Goal: Feedback & Contribution: Submit feedback/report problem

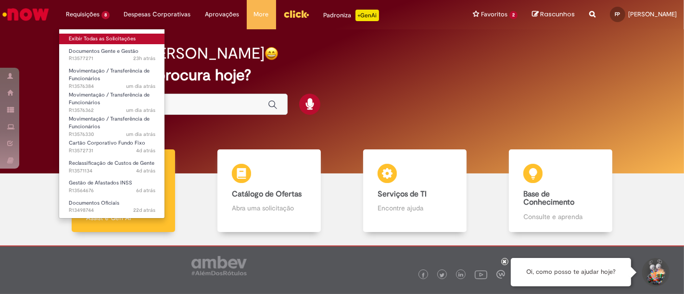
click at [91, 40] on link "Exibir Todas as Solicitações" at bounding box center [112, 39] width 106 height 11
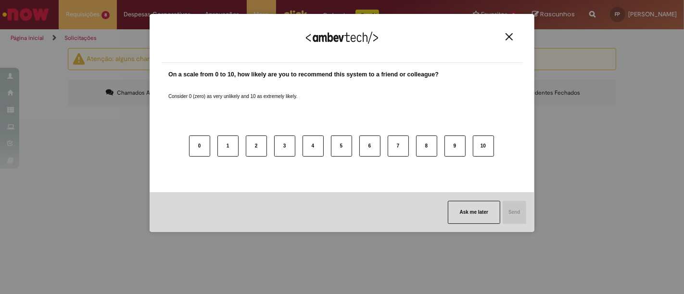
click at [509, 37] on img "Close" at bounding box center [508, 36] width 7 height 7
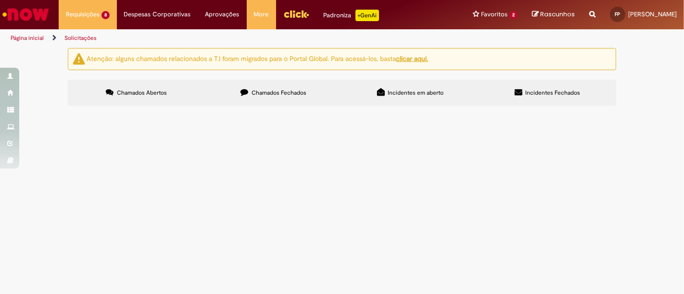
scroll to position [107, 0]
click at [0, 0] on span "Boa tarde! O colaborador DHIORDAN CUNHA TADAIESKY é da unidade Supply mas está …" at bounding box center [0, 0] width 0 height 0
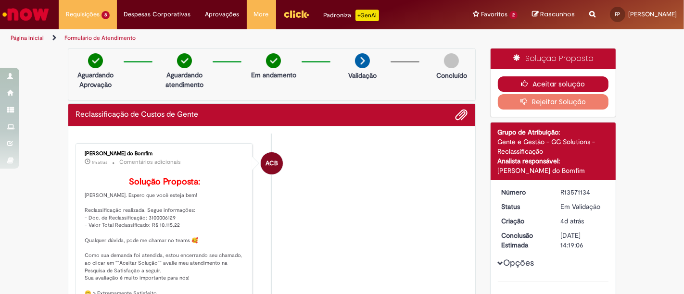
click at [523, 83] on icon "button" at bounding box center [527, 83] width 12 height 7
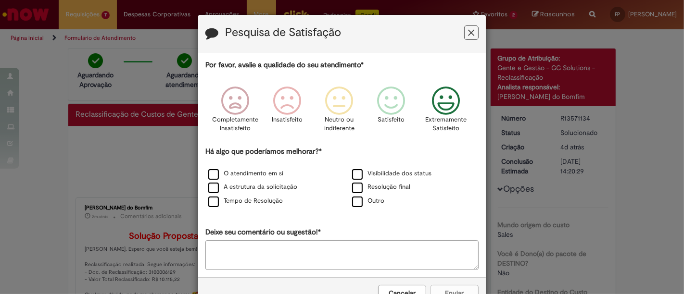
click at [448, 91] on icon "Feedback" at bounding box center [446, 101] width 36 height 29
drag, startPoint x: 357, startPoint y: 199, endPoint x: 335, endPoint y: 249, distance: 54.2
click at [356, 199] on label "Outro" at bounding box center [368, 201] width 32 height 9
click at [334, 249] on textarea "Deixe seu comentário ou sugestão!*" at bounding box center [341, 255] width 273 height 30
type textarea "***"
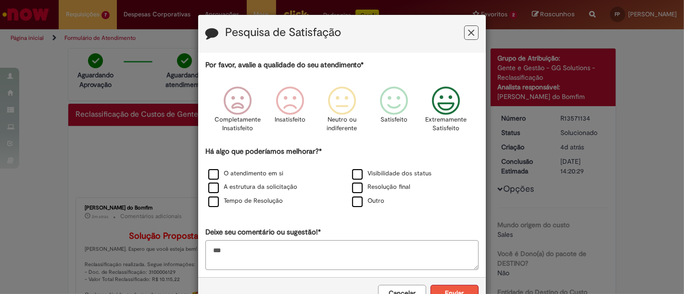
click at [449, 292] on button "Enviar" at bounding box center [454, 293] width 48 height 16
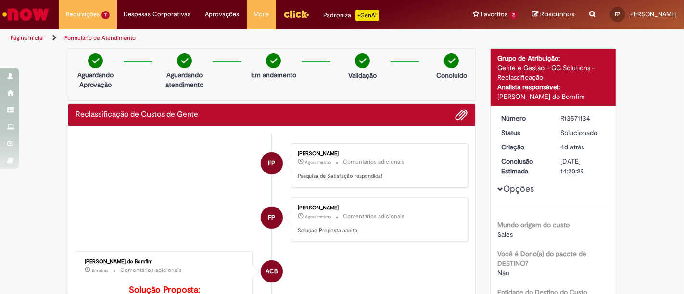
click at [25, 41] on link "Página inicial" at bounding box center [27, 38] width 33 height 8
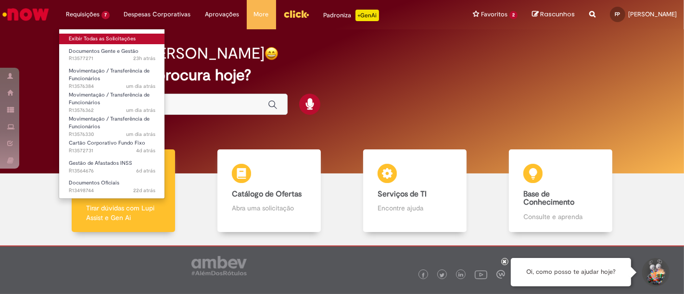
click at [90, 37] on link "Exibir Todas as Solicitações" at bounding box center [112, 39] width 106 height 11
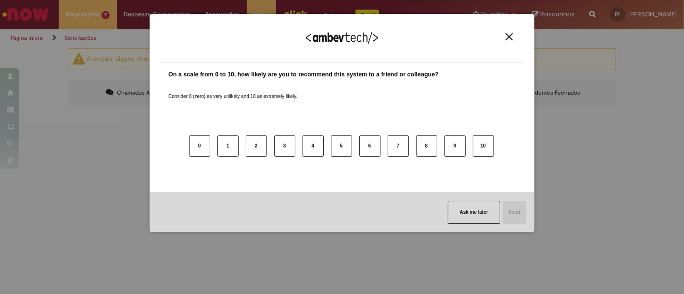
click at [504, 39] on button "Close" at bounding box center [508, 37] width 13 height 8
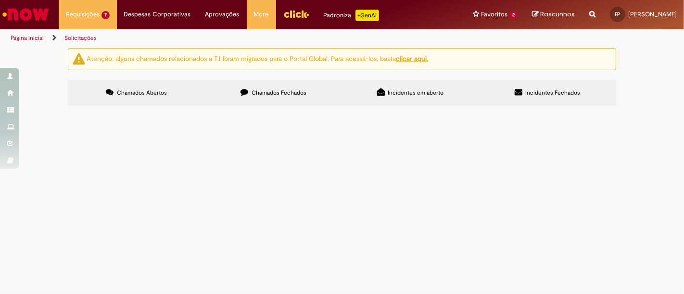
scroll to position [53, 0]
